Goal: Task Accomplishment & Management: Use online tool/utility

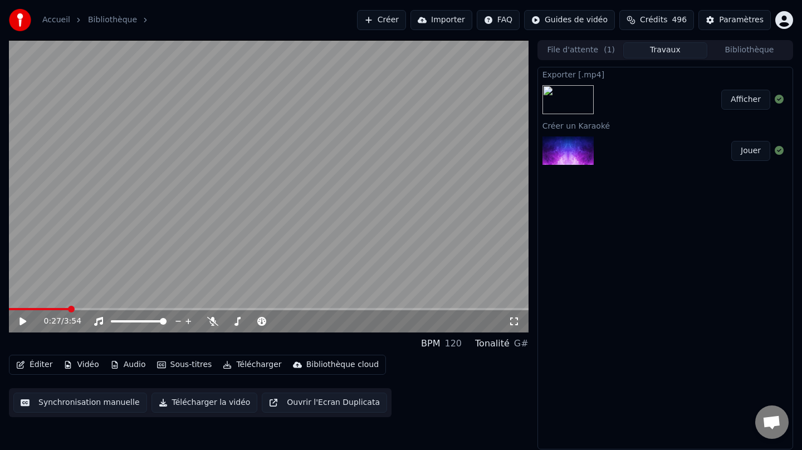
click at [58, 17] on link "Accueil" at bounding box center [56, 19] width 28 height 11
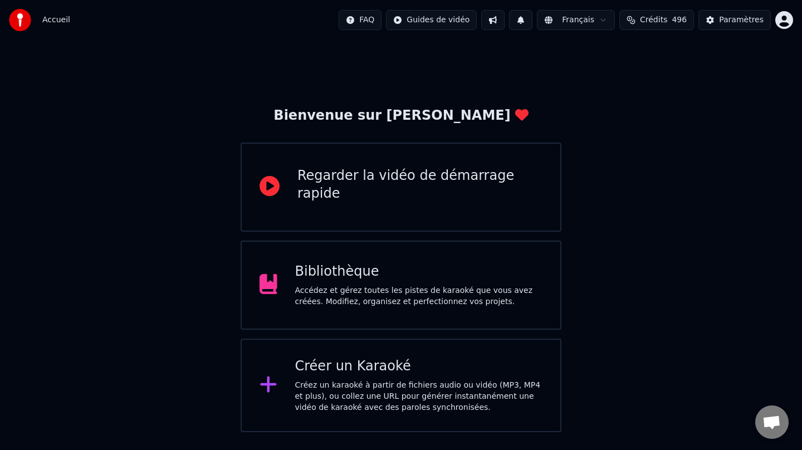
click at [339, 380] on div "Créez un karaoké à partir de fichiers audio ou vidéo (MP3, MP4 et plus), ou col…" at bounding box center [419, 396] width 248 height 33
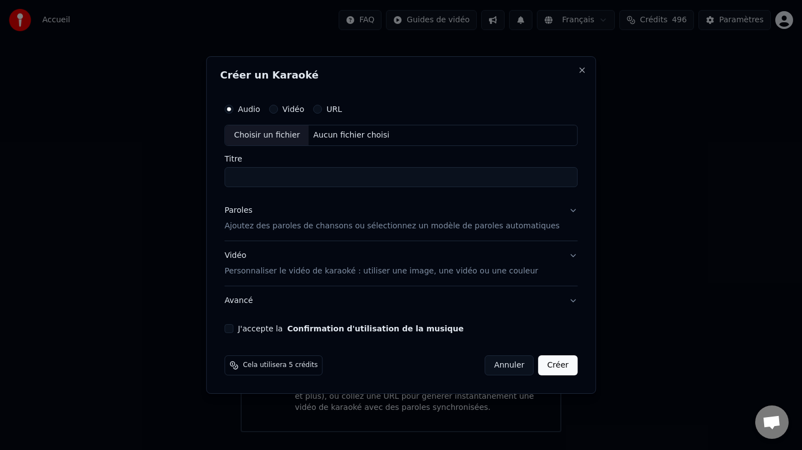
click at [289, 136] on div "Choisir un fichier" at bounding box center [267, 135] width 84 height 20
click at [326, 178] on input "**********" at bounding box center [400, 177] width 353 height 20
type input "**********"
click at [270, 223] on p "Ajoutez des paroles de chansons ou sélectionnez un modèle de paroles automatiqu…" at bounding box center [391, 226] width 335 height 11
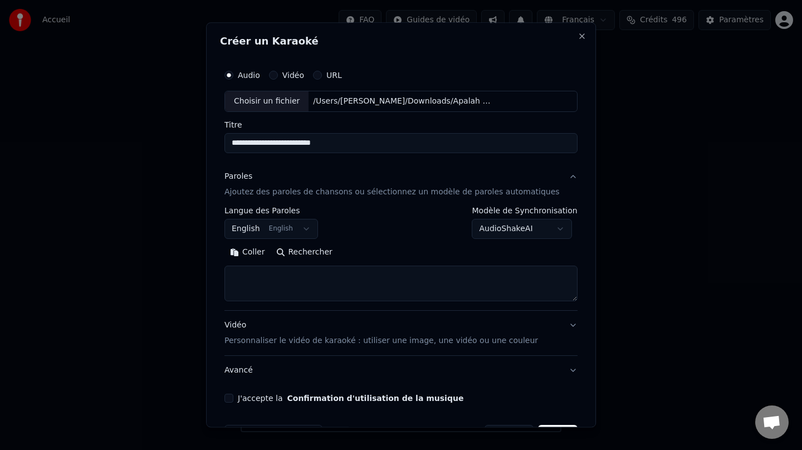
click at [310, 252] on button "Rechercher" at bounding box center [304, 252] width 67 height 18
type textarea "**********"
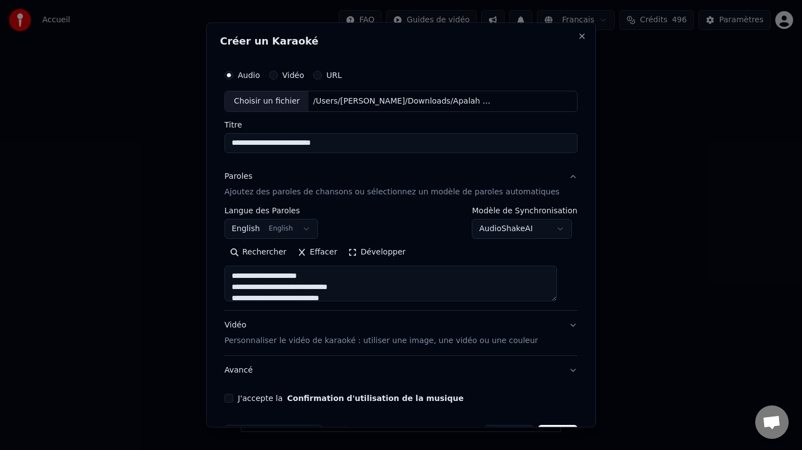
click at [358, 252] on button "Développer" at bounding box center [377, 252] width 69 height 18
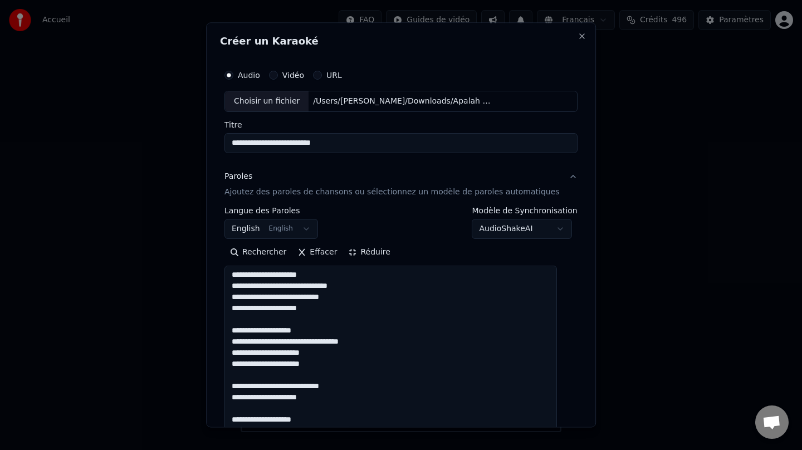
drag, startPoint x: 364, startPoint y: 142, endPoint x: 178, endPoint y: 138, distance: 185.5
click at [178, 138] on body "**********" at bounding box center [401, 216] width 802 height 432
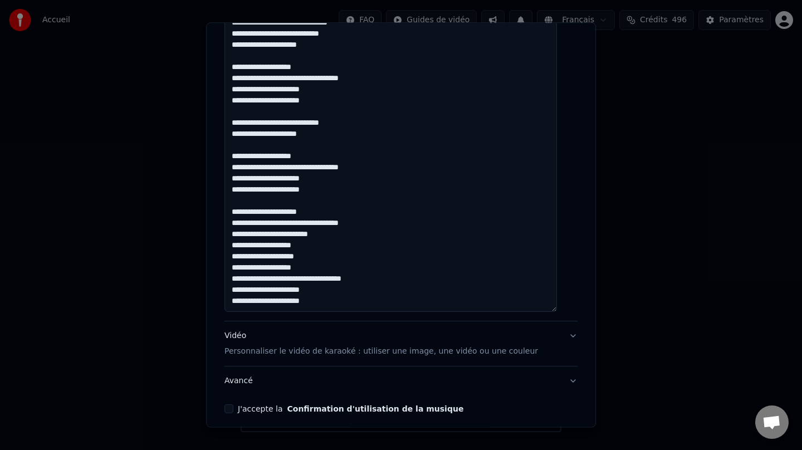
scroll to position [310, 0]
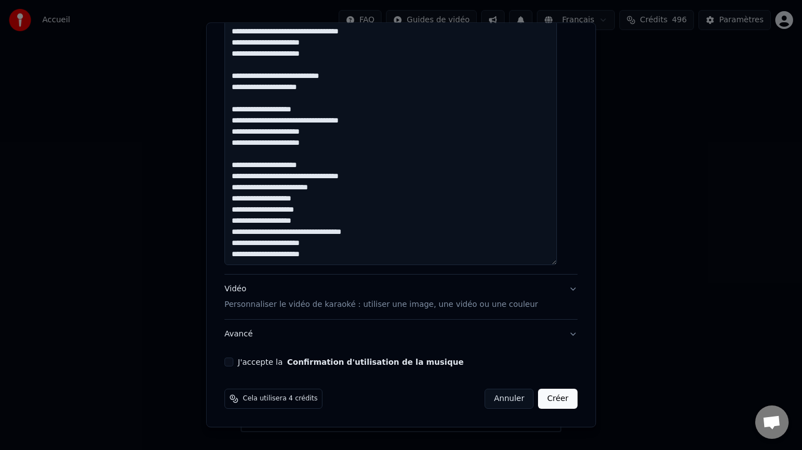
click at [391, 306] on p "Personnaliser le vidéo de karaoké : utiliser une image, une vidéo ou une couleur" at bounding box center [381, 304] width 314 height 11
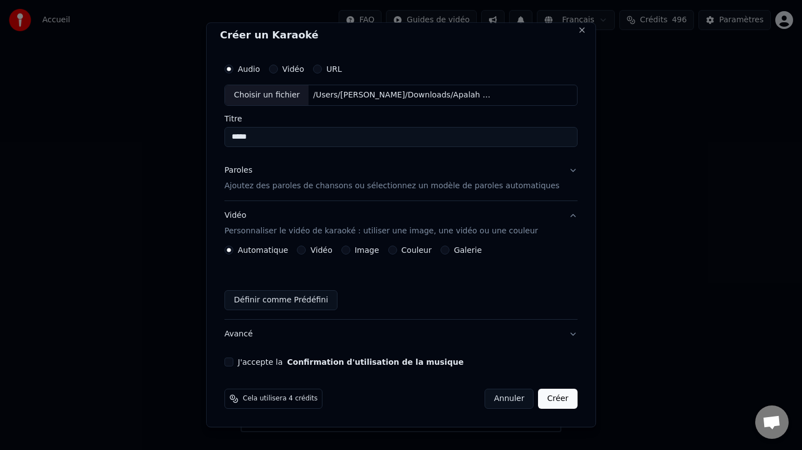
scroll to position [6, 0]
click at [407, 252] on label "Couleur" at bounding box center [417, 250] width 30 height 8
click at [397, 252] on button "Couleur" at bounding box center [392, 250] width 9 height 9
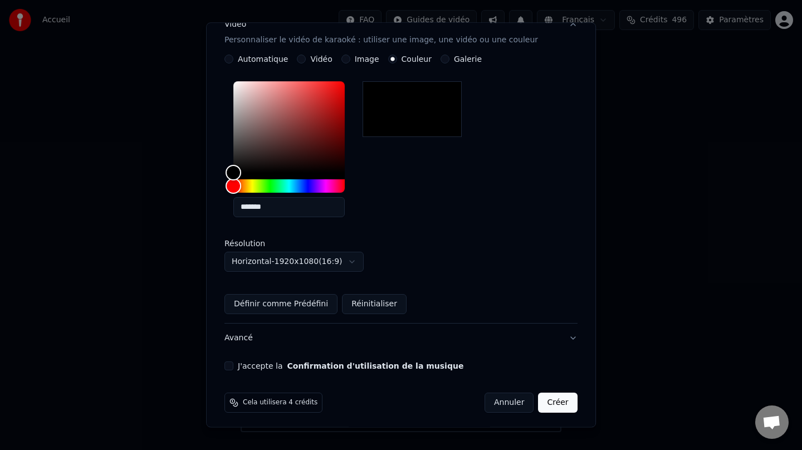
scroll to position [201, 0]
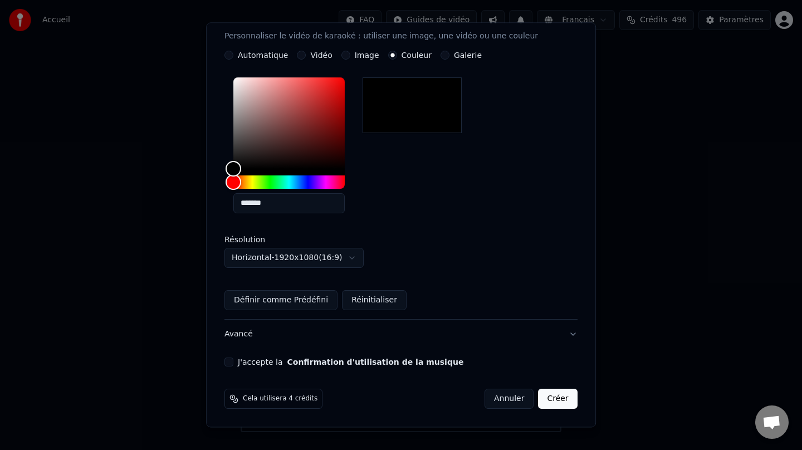
click at [233, 363] on button "J'accepte la Confirmation d'utilisation de la musique" at bounding box center [228, 362] width 9 height 9
click at [550, 394] on button "Créer" at bounding box center [558, 399] width 39 height 20
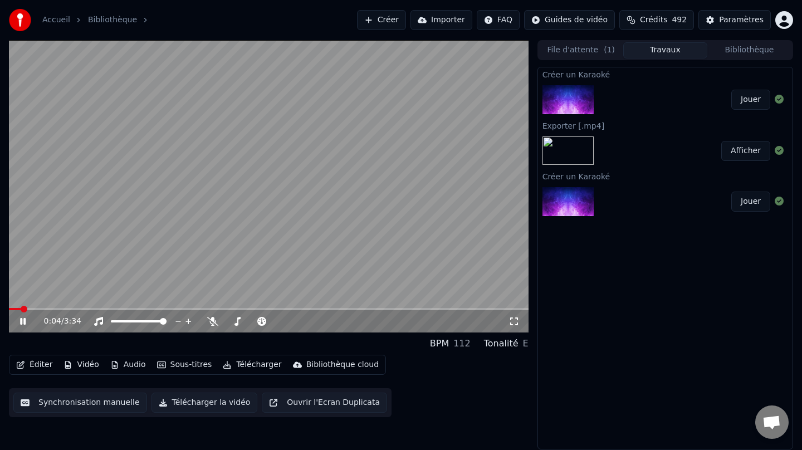
click at [19, 322] on icon at bounding box center [31, 321] width 26 height 9
click at [256, 365] on button "Télécharger" at bounding box center [251, 365] width 67 height 16
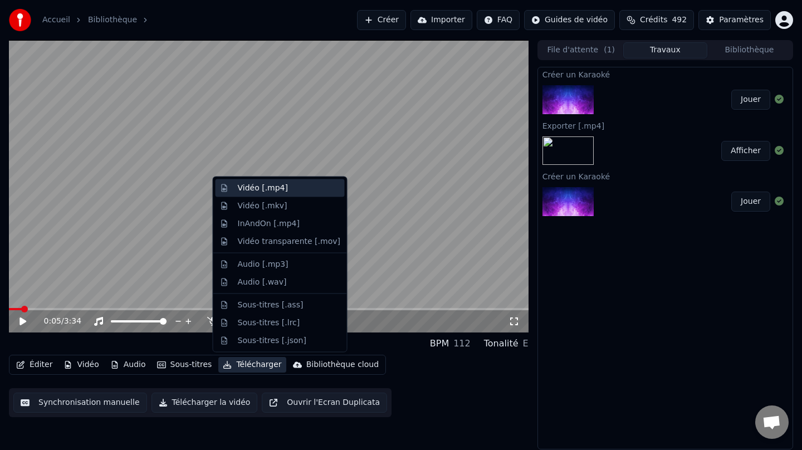
click at [283, 193] on div "Vidéo [.mp4]" at bounding box center [263, 188] width 50 height 11
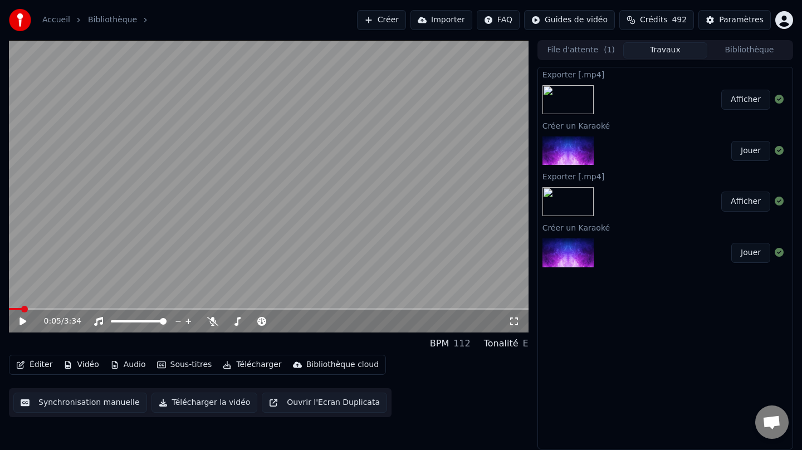
click at [746, 104] on button "Afficher" at bounding box center [745, 100] width 49 height 20
